Goal: Task Accomplishment & Management: Use online tool/utility

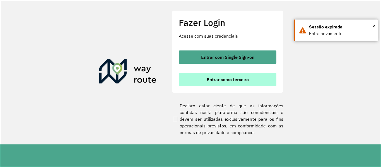
click at [217, 82] on span "Entrar como terceiro" at bounding box center [227, 79] width 42 height 4
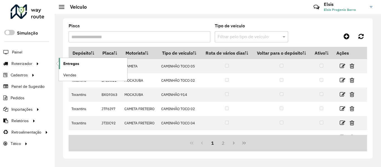
click at [63, 61] on link "Entregas" at bounding box center [93, 63] width 68 height 11
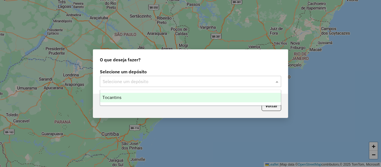
click at [205, 84] on input "text" at bounding box center [185, 81] width 164 height 7
click at [128, 96] on div "Tocantins" at bounding box center [190, 97] width 181 height 9
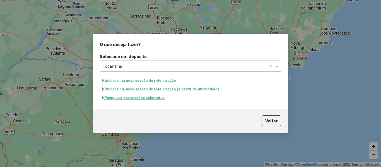
click at [131, 96] on button "Pesquisar por sessões existentes" at bounding box center [133, 97] width 67 height 9
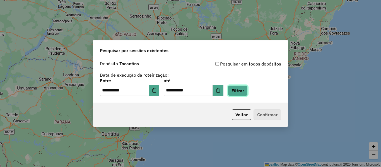
click at [241, 93] on button "Filtrar" at bounding box center [238, 90] width 20 height 11
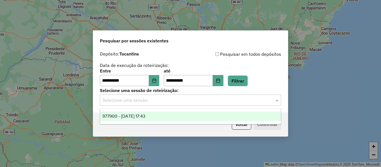
click at [141, 104] on div "Selecione uma sessão" at bounding box center [190, 99] width 181 height 11
click at [133, 115] on span "977900 - 12/08/2025 17:43" at bounding box center [123, 116] width 43 height 5
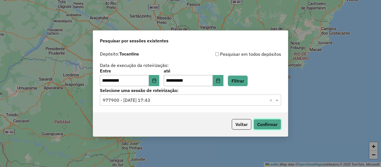
click at [266, 125] on button "Confirmar" at bounding box center [267, 124] width 28 height 11
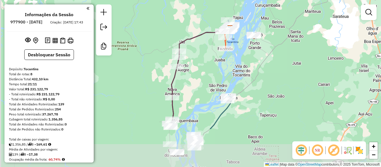
drag, startPoint x: 174, startPoint y: 120, endPoint x: 208, endPoint y: 72, distance: 58.4
click at [207, 74] on div "Janela de atendimento Grade de atendimento Capacidade Transportadoras Veículos …" at bounding box center [190, 83] width 381 height 167
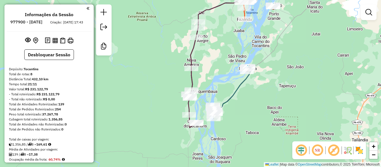
drag, startPoint x: 208, startPoint y: 72, endPoint x: 230, endPoint y: 39, distance: 39.7
click at [227, 43] on div "Janela de atendimento Grade de atendimento Capacidade Transportadoras Veículos …" at bounding box center [190, 83] width 381 height 167
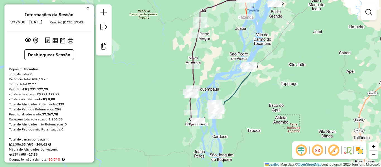
click at [223, 52] on div "Janela de atendimento Grade de atendimento Capacidade Transportadoras Veículos …" at bounding box center [190, 83] width 381 height 167
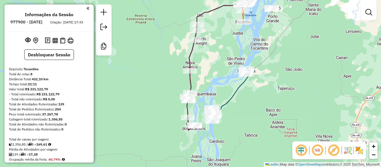
click at [216, 60] on div "Janela de atendimento Grade de atendimento Capacidade Transportadoras Veículos …" at bounding box center [190, 83] width 381 height 167
click at [210, 70] on div "Janela de atendimento Grade de atendimento Capacidade Transportadoras Veículos …" at bounding box center [190, 83] width 381 height 167
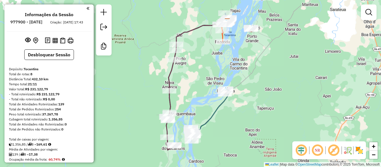
drag, startPoint x: 204, startPoint y: 77, endPoint x: 196, endPoint y: 80, distance: 8.4
click at [196, 80] on div "Janela de atendimento Grade de atendimento Capacidade Transportadoras Veículos …" at bounding box center [190, 83] width 381 height 167
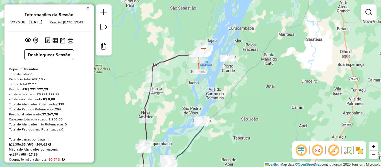
drag, startPoint x: 200, startPoint y: 53, endPoint x: 174, endPoint y: 91, distance: 46.2
click at [173, 91] on div "Janela de atendimento Grade de atendimento Capacidade Transportadoras Veículos …" at bounding box center [190, 83] width 381 height 167
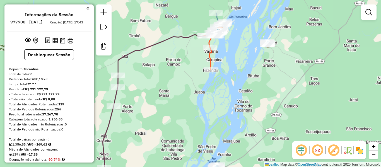
drag, startPoint x: 181, startPoint y: 94, endPoint x: 181, endPoint y: 97, distance: 3.4
click at [181, 97] on div "Janela de atendimento Grade de atendimento Capacidade Transportadoras Veículos …" at bounding box center [190, 83] width 381 height 167
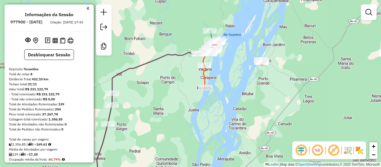
drag, startPoint x: 181, startPoint y: 97, endPoint x: 168, endPoint y: 140, distance: 44.7
click at [168, 140] on div "Janela de atendimento Grade de atendimento Capacidade Transportadoras Veículos …" at bounding box center [190, 83] width 381 height 167
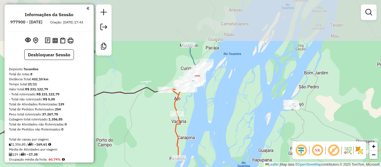
drag, startPoint x: 227, startPoint y: 55, endPoint x: 207, endPoint y: 99, distance: 49.0
click at [207, 99] on div "Janela de atendimento Grade de atendimento Capacidade Transportadoras Veículos …" at bounding box center [190, 83] width 381 height 167
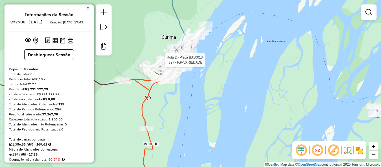
select select "**********"
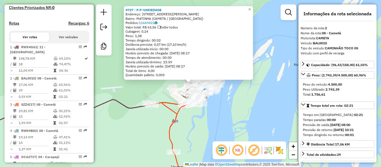
scroll to position [251, 0]
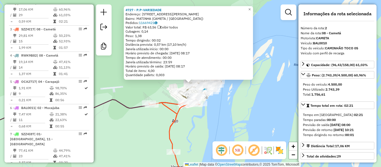
click at [214, 109] on div "4727 - P.P-VARIEDADE Endereço: R RUA PADRE ANTONIO FRANCO 3394 Bairro: MATINHA …" at bounding box center [190, 83] width 381 height 167
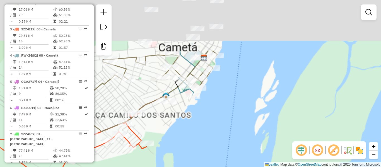
drag, startPoint x: 205, startPoint y: 88, endPoint x: 181, endPoint y: 168, distance: 83.6
click at [181, 167] on html "Aguarde... Pop-up bloqueado! Seu navegador bloqueou automáticamente a abertura …" at bounding box center [190, 83] width 381 height 167
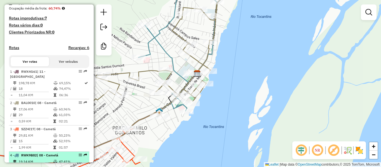
scroll to position [151, 0]
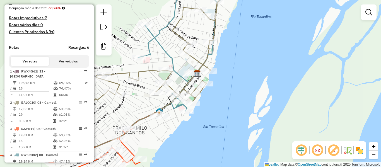
click at [255, 57] on div "Janela de atendimento Grade de atendimento Capacidade Transportadoras Veículos …" at bounding box center [190, 83] width 381 height 167
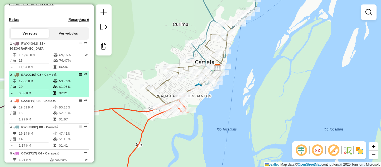
scroll to position [207, 0]
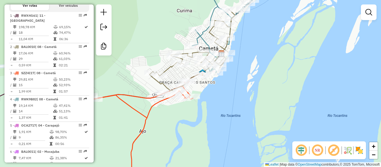
drag, startPoint x: 130, startPoint y: 120, endPoint x: 149, endPoint y: 87, distance: 37.8
click at [140, 97] on icon at bounding box center [142, 125] width 102 height 89
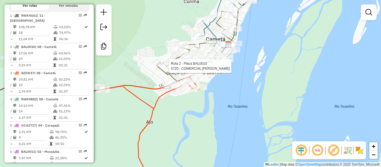
select select "**********"
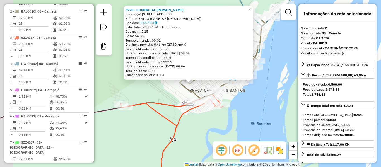
scroll to position [251, 0]
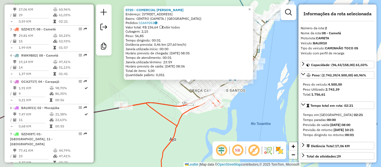
click at [133, 101] on div "5720 - COMERCIAL L ALMEIDA Endereço: Rua Romeu dos Santos P�res 575 Bairro: CEN…" at bounding box center [190, 83] width 381 height 167
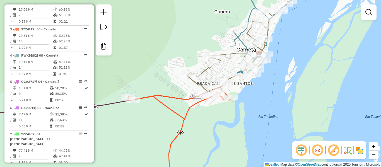
drag, startPoint x: 144, startPoint y: 93, endPoint x: 156, endPoint y: 80, distance: 17.7
click at [146, 91] on div "Janela de atendimento Grade de atendimento Capacidade Transportadoras Veículos …" at bounding box center [190, 83] width 381 height 167
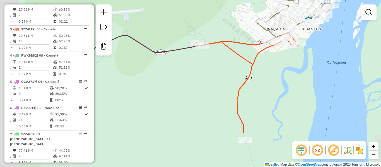
drag, startPoint x: 156, startPoint y: 80, endPoint x: 217, endPoint y: 35, distance: 76.0
click at [216, 35] on div "Janela de atendimento Grade de atendimento Capacidade Transportadoras Veículos …" at bounding box center [190, 83] width 381 height 167
click at [217, 35] on div "Janela de atendimento Grade de atendimento Capacidade Transportadoras Veículos …" at bounding box center [190, 83] width 381 height 167
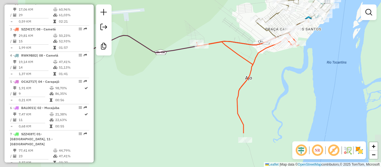
click at [217, 35] on div "Janela de atendimento Grade de atendimento Capacidade Transportadoras Veículos …" at bounding box center [190, 83] width 381 height 167
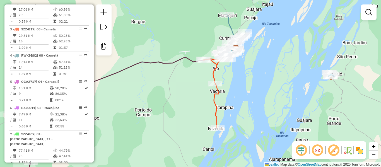
drag, startPoint x: 148, startPoint y: 100, endPoint x: 241, endPoint y: 98, distance: 92.8
click at [148, 100] on div "Janela de atendimento Grade de atendimento Capacidade Transportadoras Veículos …" at bounding box center [190, 83] width 381 height 167
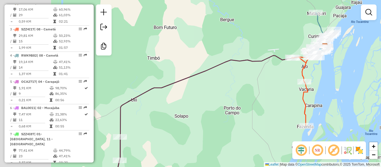
drag, startPoint x: 241, startPoint y: 98, endPoint x: 250, endPoint y: 99, distance: 9.2
click at [243, 98] on div "Janela de atendimento Grade de atendimento Capacidade Transportadoras Veículos …" at bounding box center [190, 83] width 381 height 167
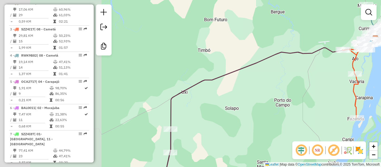
drag, startPoint x: 303, startPoint y: 91, endPoint x: 312, endPoint y: 76, distance: 17.4
click at [307, 87] on div "Janela de atendimento Grade de atendimento Capacidade Transportadoras Veículos …" at bounding box center [190, 83] width 381 height 167
click at [311, 78] on div "Janela de atendimento Grade de atendimento Capacidade Transportadoras Veículos …" at bounding box center [190, 83] width 381 height 167
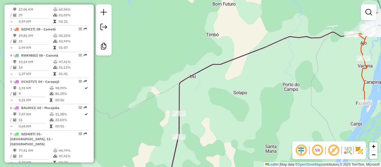
click at [320, 43] on div "Janela de atendimento Grade de atendimento Capacidade Transportadoras Veículos …" at bounding box center [190, 83] width 381 height 167
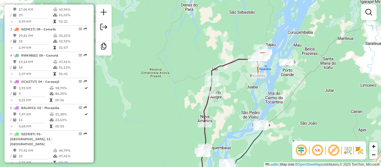
drag, startPoint x: 220, startPoint y: 106, endPoint x: 220, endPoint y: 100, distance: 5.3
click at [220, 103] on div "Janela de atendimento Grade de atendimento Capacidade Transportadoras Veículos …" at bounding box center [190, 83] width 381 height 167
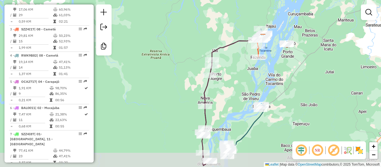
drag, startPoint x: 220, startPoint y: 100, endPoint x: 221, endPoint y: 81, distance: 19.0
click at [221, 81] on div "Janela de atendimento Grade de atendimento Capacidade Transportadoras Veículos …" at bounding box center [190, 83] width 381 height 167
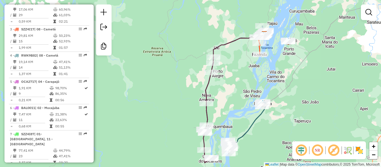
drag, startPoint x: 221, startPoint y: 81, endPoint x: 215, endPoint y: 84, distance: 7.0
click at [221, 81] on div "Janela de atendimento Grade de atendimento Capacidade Transportadoras Veículos …" at bounding box center [190, 83] width 381 height 167
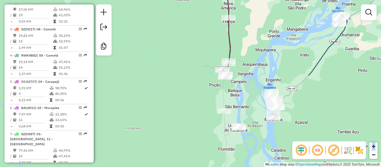
drag, startPoint x: 161, startPoint y: 141, endPoint x: 198, endPoint y: 33, distance: 114.3
click at [198, 33] on div "Janela de atendimento Grade de atendimento Capacidade Transportadoras Veículos …" at bounding box center [190, 83] width 381 height 167
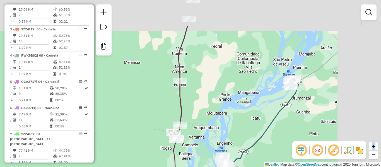
drag, startPoint x: 267, startPoint y: 53, endPoint x: 207, endPoint y: 120, distance: 90.6
click at [207, 120] on div "Janela de atendimento Grade de atendimento Capacidade Transportadoras Veículos …" at bounding box center [190, 83] width 381 height 167
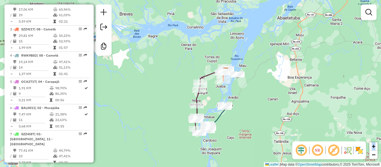
click at [211, 95] on div "Janela de atendimento Grade de atendimento Capacidade Transportadoras Veículos …" at bounding box center [190, 83] width 381 height 167
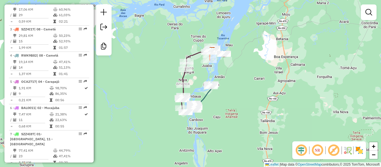
drag, startPoint x: 211, startPoint y: 95, endPoint x: 197, endPoint y: 74, distance: 24.7
click at [197, 74] on div "Janela de atendimento Grade de atendimento Capacidade Transportadoras Veículos …" at bounding box center [190, 83] width 381 height 167
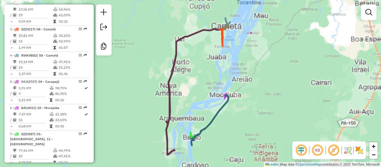
click at [197, 74] on div "Janela de atendimento Grade de atendimento Capacidade Transportadoras Veículos …" at bounding box center [190, 83] width 381 height 167
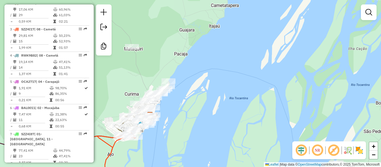
drag, startPoint x: 230, startPoint y: 33, endPoint x: 142, endPoint y: 162, distance: 155.8
click at [142, 162] on div "Janela de atendimento Grade de atendimento Capacidade Transportadoras Veículos …" at bounding box center [190, 83] width 381 height 167
